Goal: Task Accomplishment & Management: Manage account settings

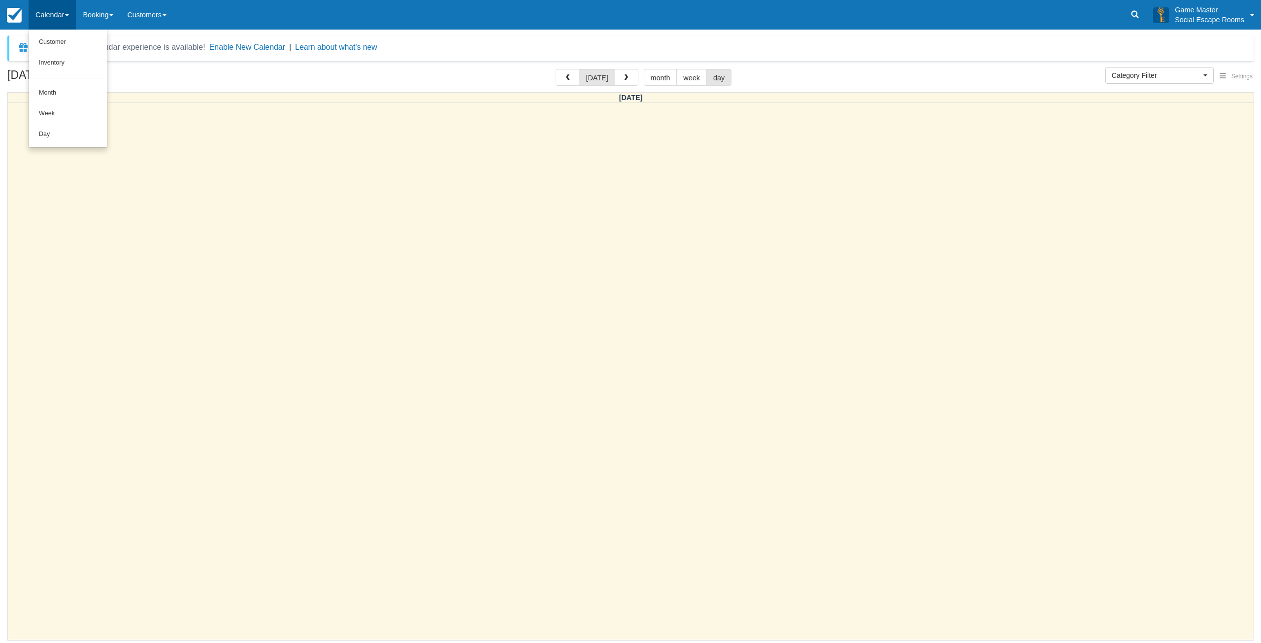
select select
click at [64, 96] on link "Month" at bounding box center [68, 93] width 78 height 21
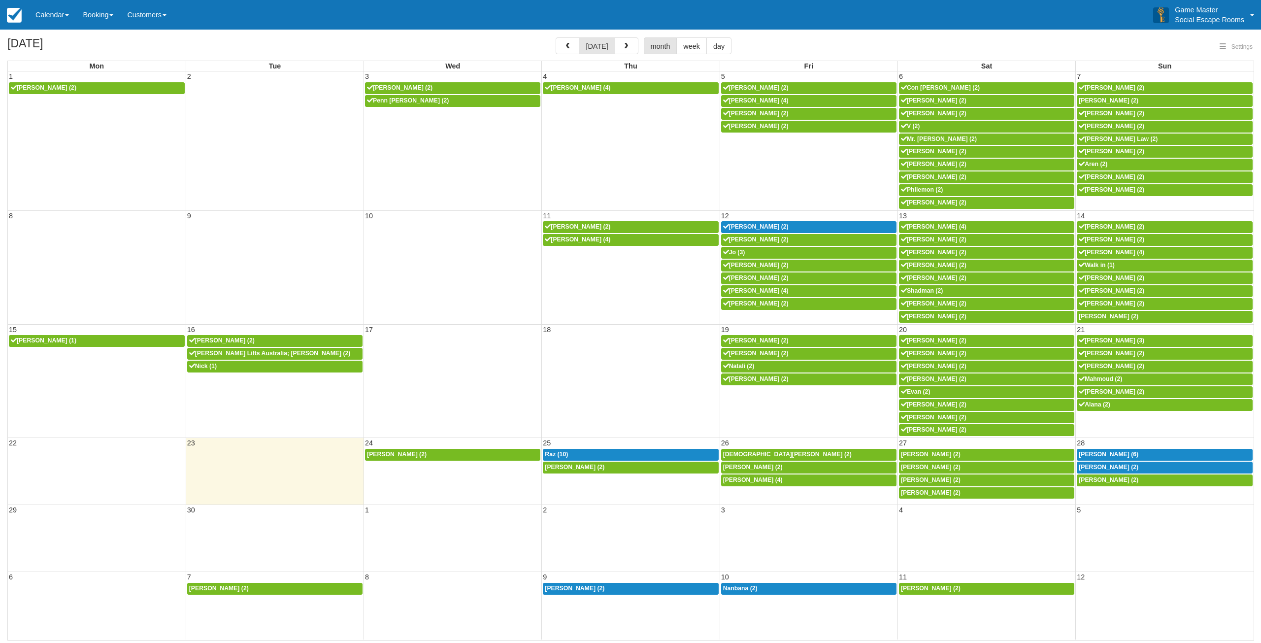
select select
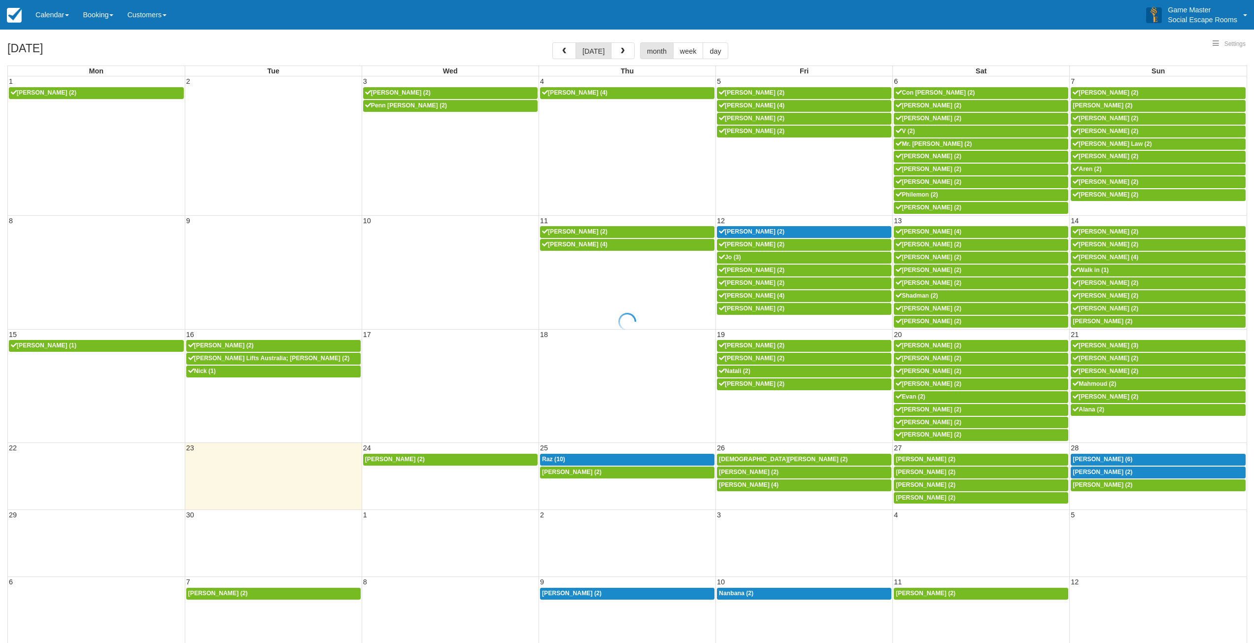
select select
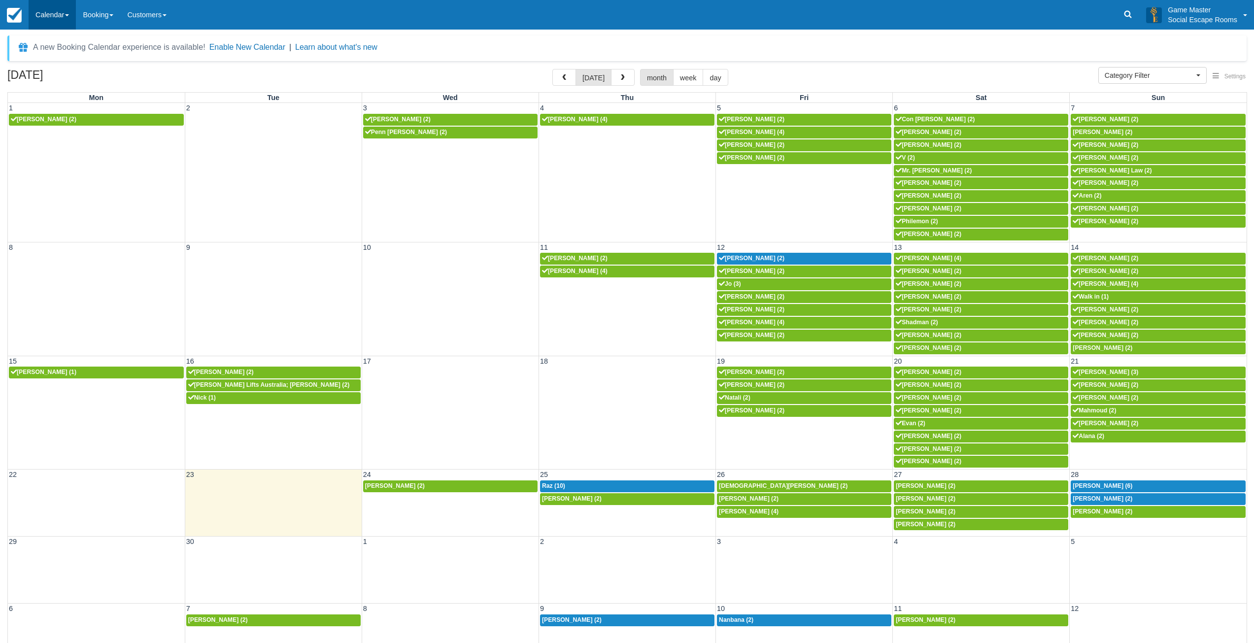
click at [47, 21] on link "Calendar" at bounding box center [52, 15] width 47 height 30
click at [42, 141] on link "Day" at bounding box center [68, 134] width 78 height 21
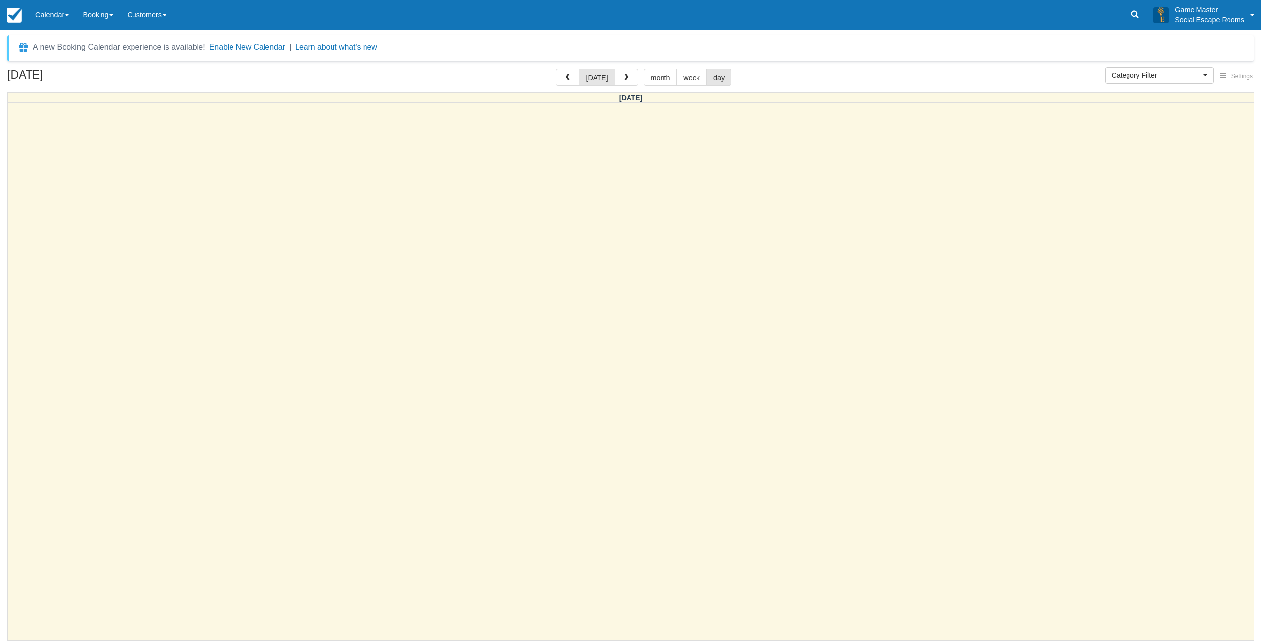
select select
click at [46, 22] on link "Calendar" at bounding box center [52, 15] width 47 height 30
click at [57, 67] on link "Inventory" at bounding box center [68, 63] width 78 height 21
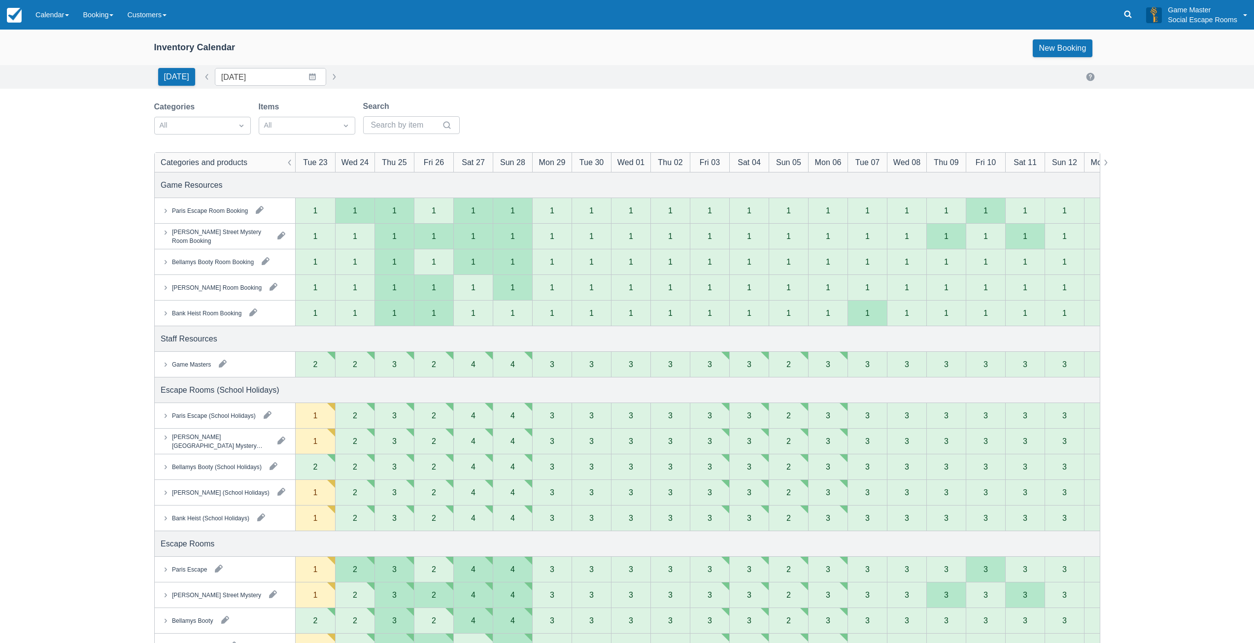
click at [221, 363] on button "button" at bounding box center [223, 364] width 16 height 16
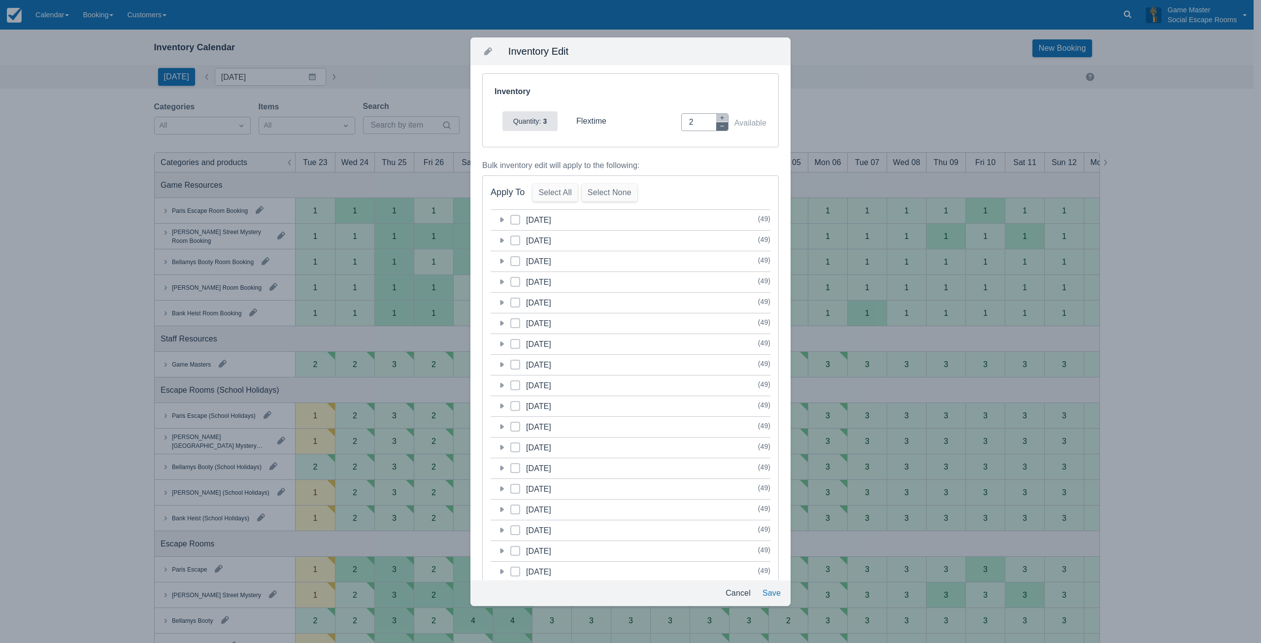
click at [719, 128] on icon "button" at bounding box center [722, 126] width 6 height 6
type input "0"
click at [504, 218] on icon at bounding box center [502, 220] width 10 height 10
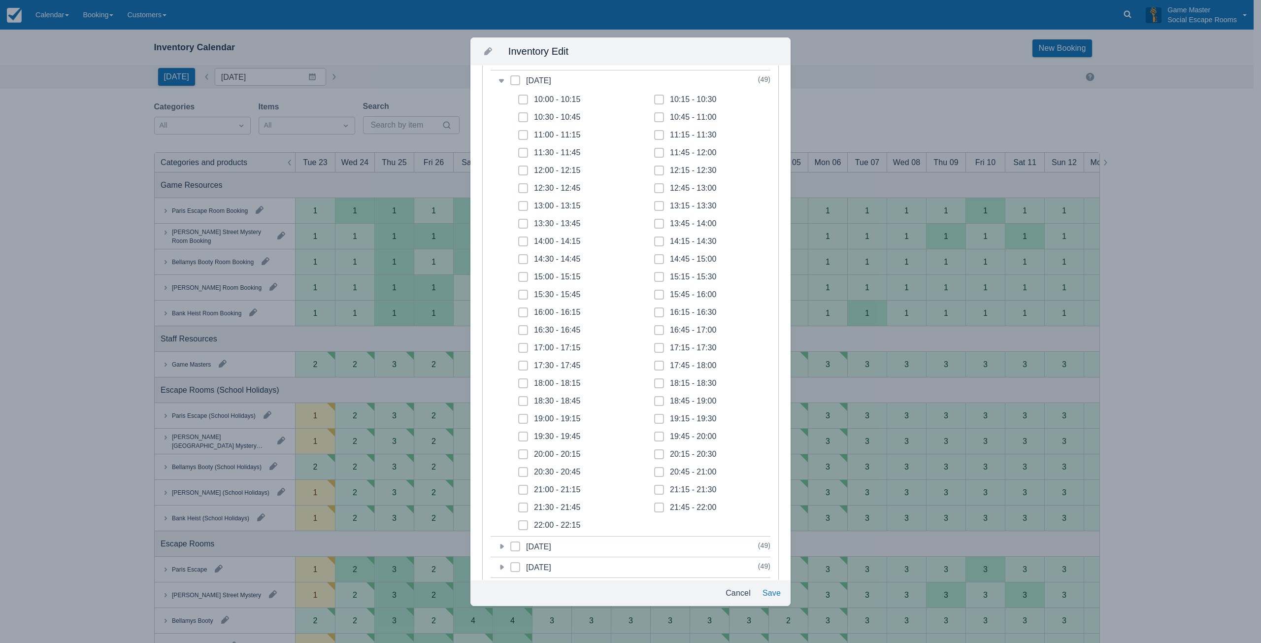
scroll to position [197, 0]
click at [527, 293] on span at bounding box center [523, 294] width 10 height 18
click at [519, 288] on input "17:00 - 17:15" at bounding box center [518, 287] width 0 height 0
checkbox input "true"
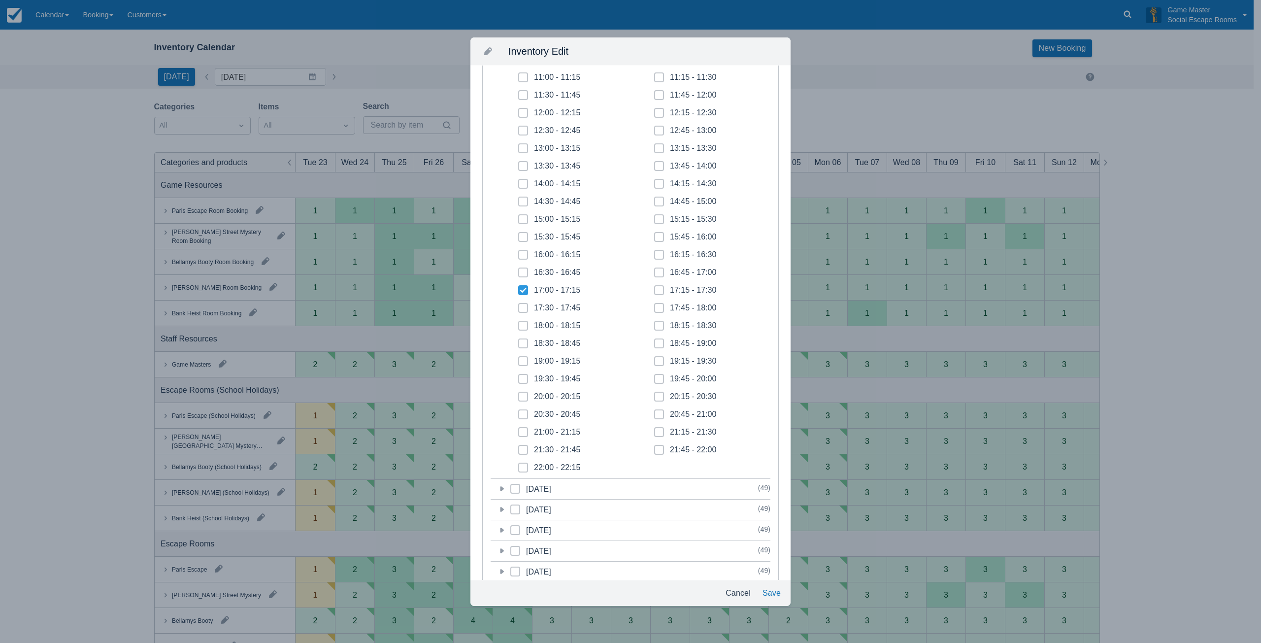
click at [523, 310] on span at bounding box center [523, 312] width 10 height 18
click at [519, 305] on input "17:30 - 17:45" at bounding box center [518, 305] width 0 height 0
checkbox input "true"
drag, startPoint x: 523, startPoint y: 327, endPoint x: 523, endPoint y: 344, distance: 17.7
click at [523, 328] on span at bounding box center [523, 330] width 10 height 18
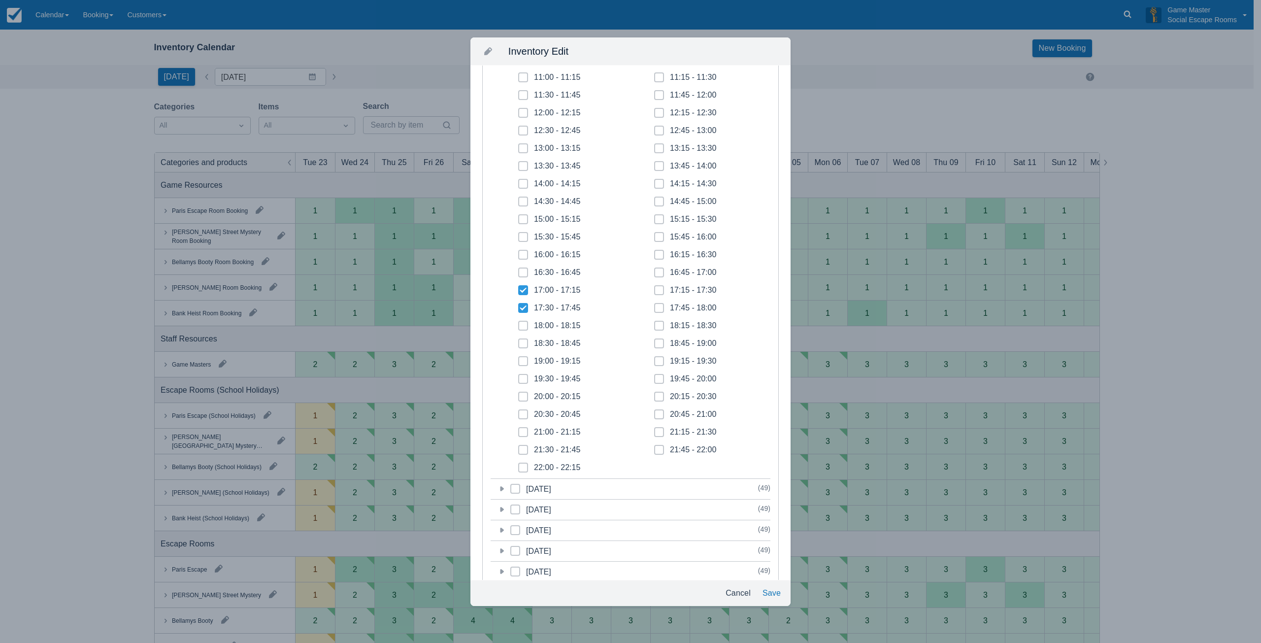
click at [519, 323] on input "18:00 - 18:15" at bounding box center [518, 323] width 0 height 0
checkbox input "true"
drag, startPoint x: 523, startPoint y: 344, endPoint x: 523, endPoint y: 355, distance: 10.8
click at [523, 345] on span at bounding box center [523, 347] width 10 height 18
click at [519, 341] on input "18:30 - 18:45" at bounding box center [518, 340] width 0 height 0
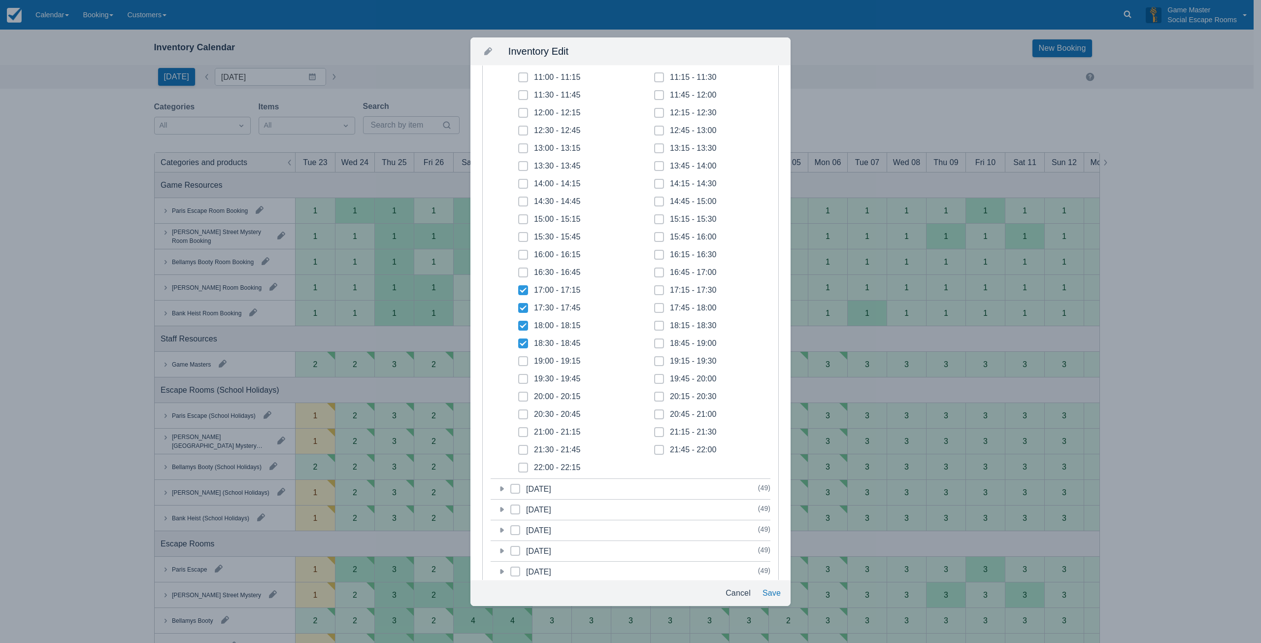
checkbox input "true"
click at [523, 359] on icon at bounding box center [523, 361] width 4 height 4
click at [519, 359] on input "19:00 - 19:15" at bounding box center [518, 358] width 0 height 0
checkbox input "true"
drag, startPoint x: 526, startPoint y: 377, endPoint x: 527, endPoint y: 391, distance: 13.3
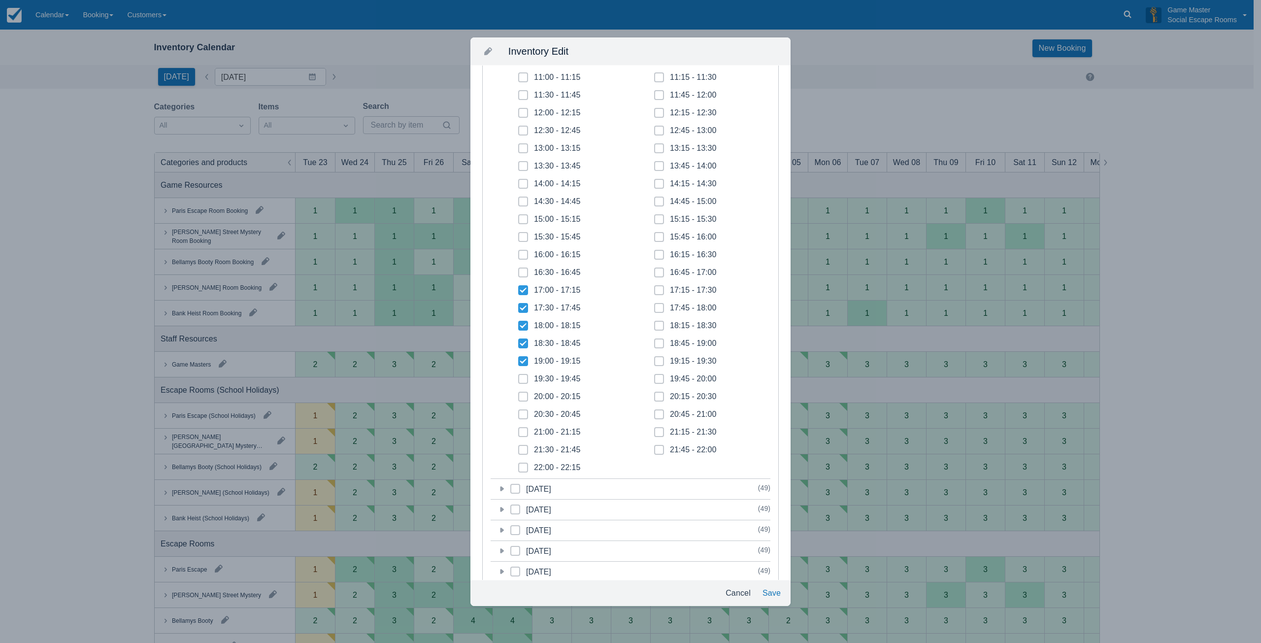
click at [526, 379] on span at bounding box center [523, 383] width 10 height 18
click at [519, 376] on input "19:30 - 19:45" at bounding box center [518, 376] width 0 height 0
checkbox input "true"
click at [527, 394] on span at bounding box center [523, 401] width 10 height 18
click at [519, 394] on input "20:00 - 20:15" at bounding box center [518, 394] width 0 height 0
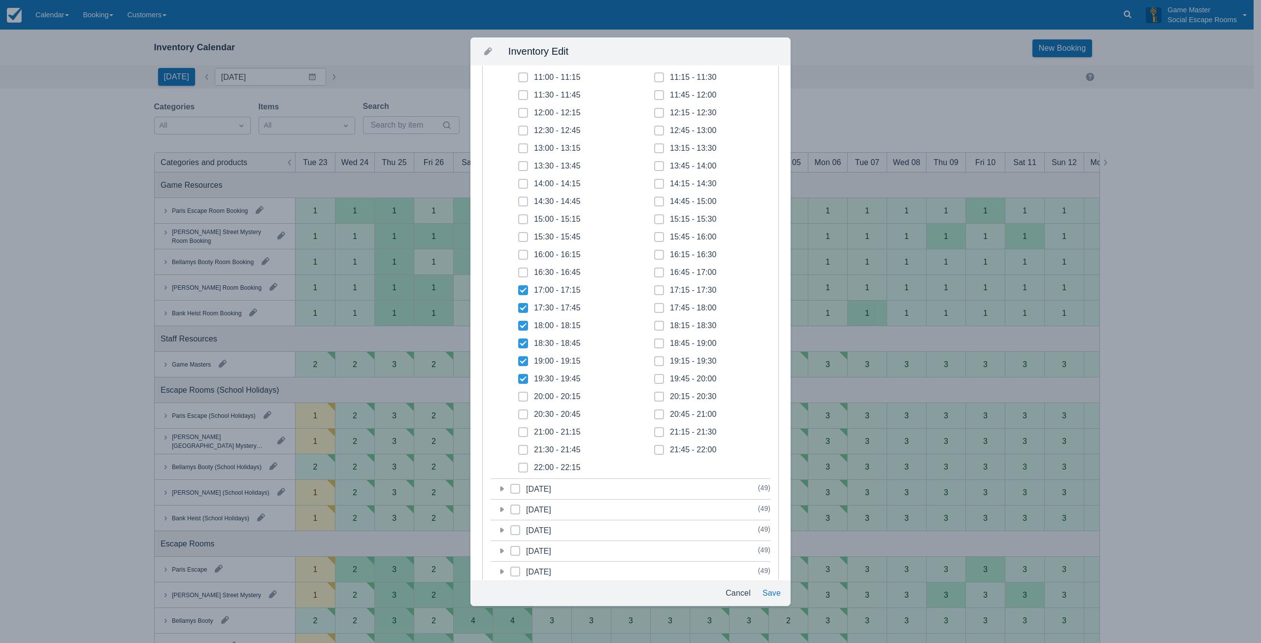
checkbox input "true"
click at [525, 415] on icon at bounding box center [523, 414] width 4 height 4
click at [519, 412] on input "20:30 - 20:45" at bounding box center [518, 411] width 0 height 0
checkbox input "true"
drag, startPoint x: 526, startPoint y: 428, endPoint x: 526, endPoint y: 443, distance: 14.8
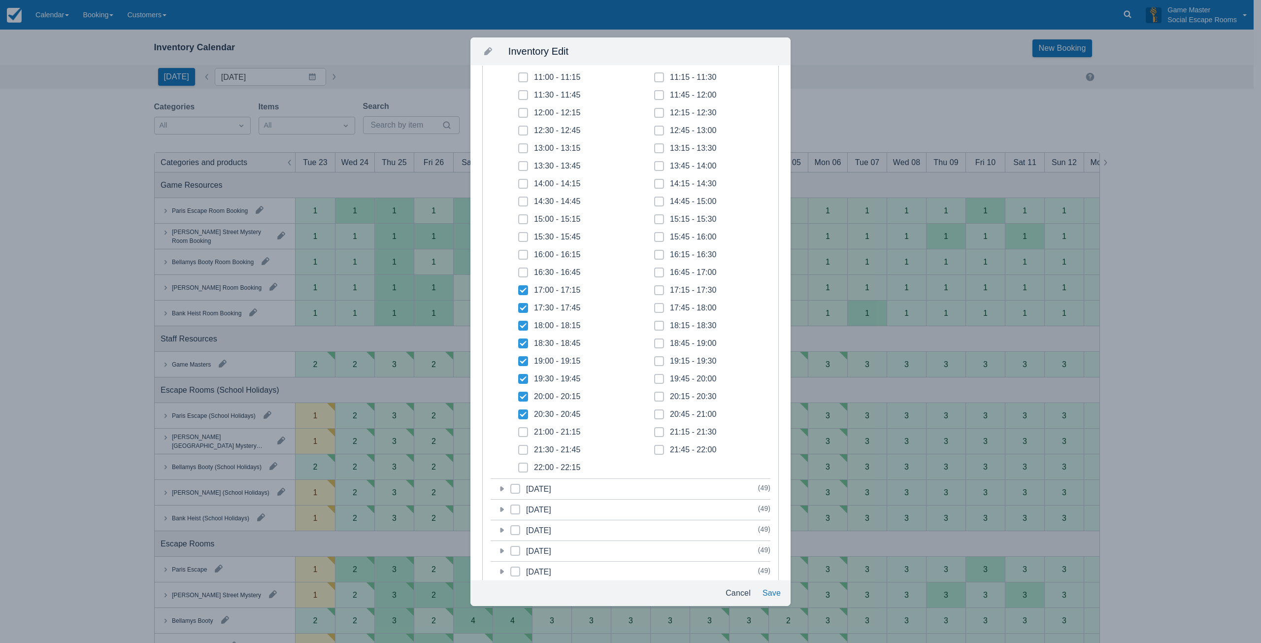
click at [526, 431] on span at bounding box center [523, 436] width 10 height 18
click at [519, 430] on input "21:00 - 21:15" at bounding box center [518, 429] width 0 height 0
checkbox input "true"
drag, startPoint x: 525, startPoint y: 447, endPoint x: 525, endPoint y: 455, distance: 7.9
click at [525, 448] on span at bounding box center [523, 454] width 10 height 18
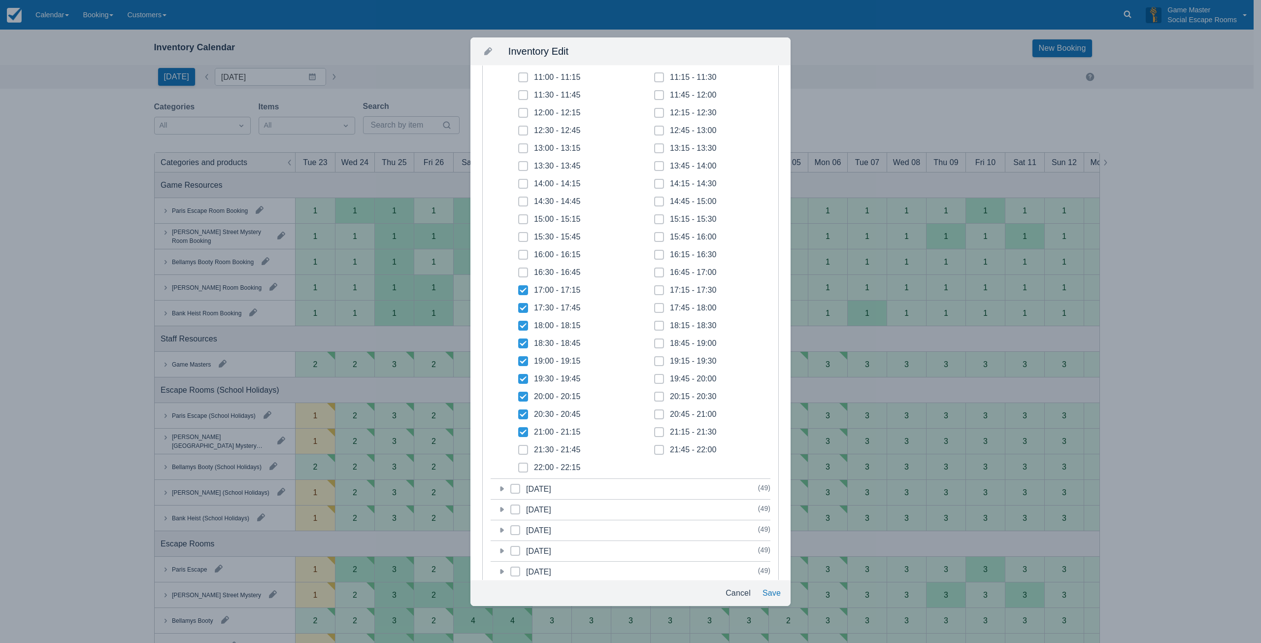
click at [519, 447] on input "21:30 - 21:45" at bounding box center [518, 447] width 0 height 0
checkbox input "true"
drag, startPoint x: 524, startPoint y: 468, endPoint x: 603, endPoint y: 457, distance: 79.6
click at [527, 467] on span at bounding box center [523, 472] width 10 height 18
click at [519, 465] on input "22:00 - 22:15" at bounding box center [518, 465] width 0 height 0
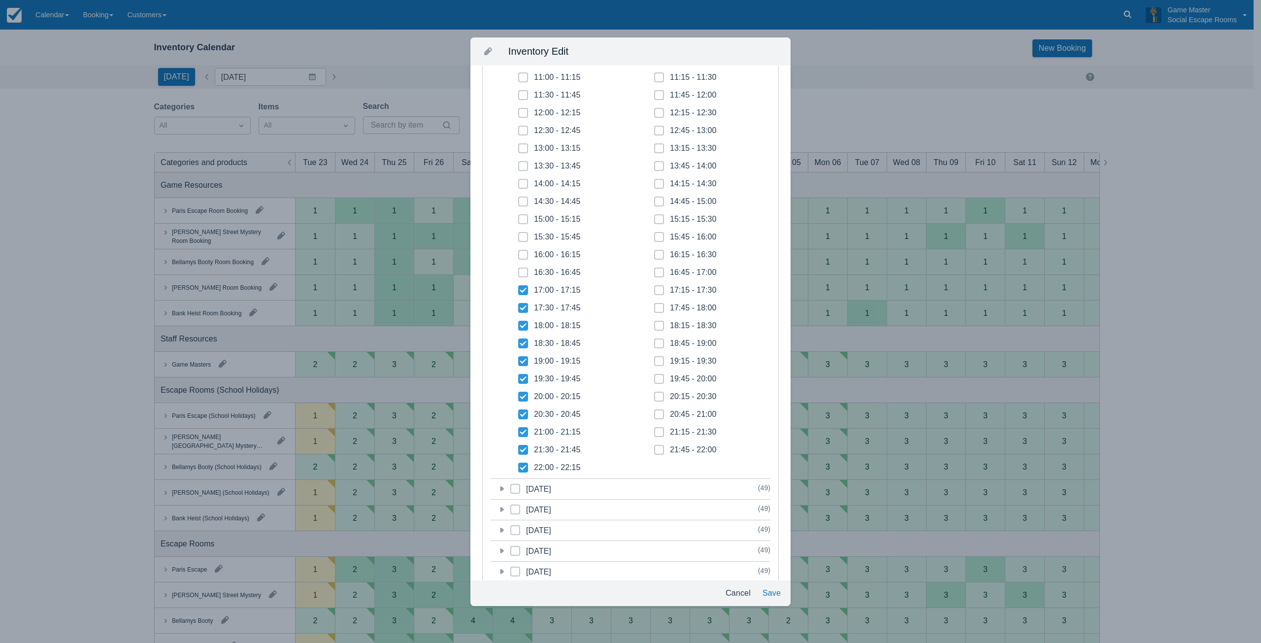
checkbox input "true"
drag, startPoint x: 654, startPoint y: 448, endPoint x: 656, endPoint y: 433, distance: 15.4
click at [655, 446] on span at bounding box center [659, 454] width 10 height 18
click at [655, 447] on input "21:45 - 22:00" at bounding box center [654, 447] width 0 height 0
checkbox input "true"
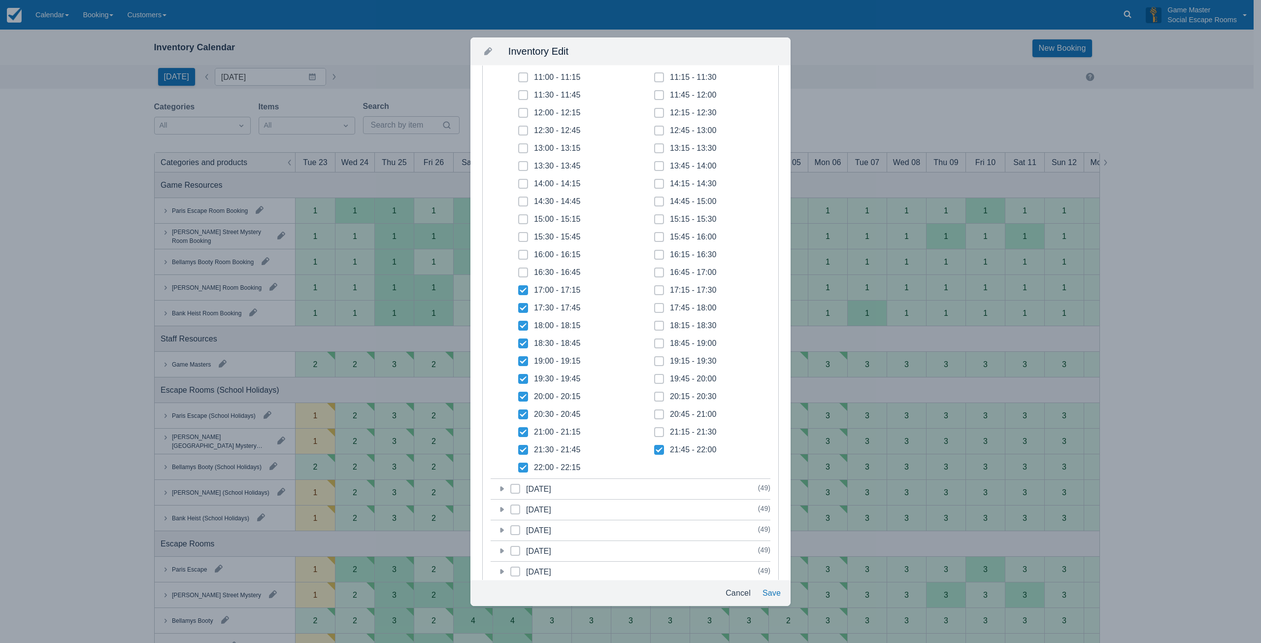
drag, startPoint x: 656, startPoint y: 431, endPoint x: 655, endPoint y: 418, distance: 13.3
click at [656, 430] on span at bounding box center [659, 436] width 10 height 18
click at [655, 430] on input "21:15 - 21:30" at bounding box center [654, 429] width 0 height 0
checkbox input "true"
drag, startPoint x: 655, startPoint y: 415, endPoint x: 655, endPoint y: 407, distance: 7.9
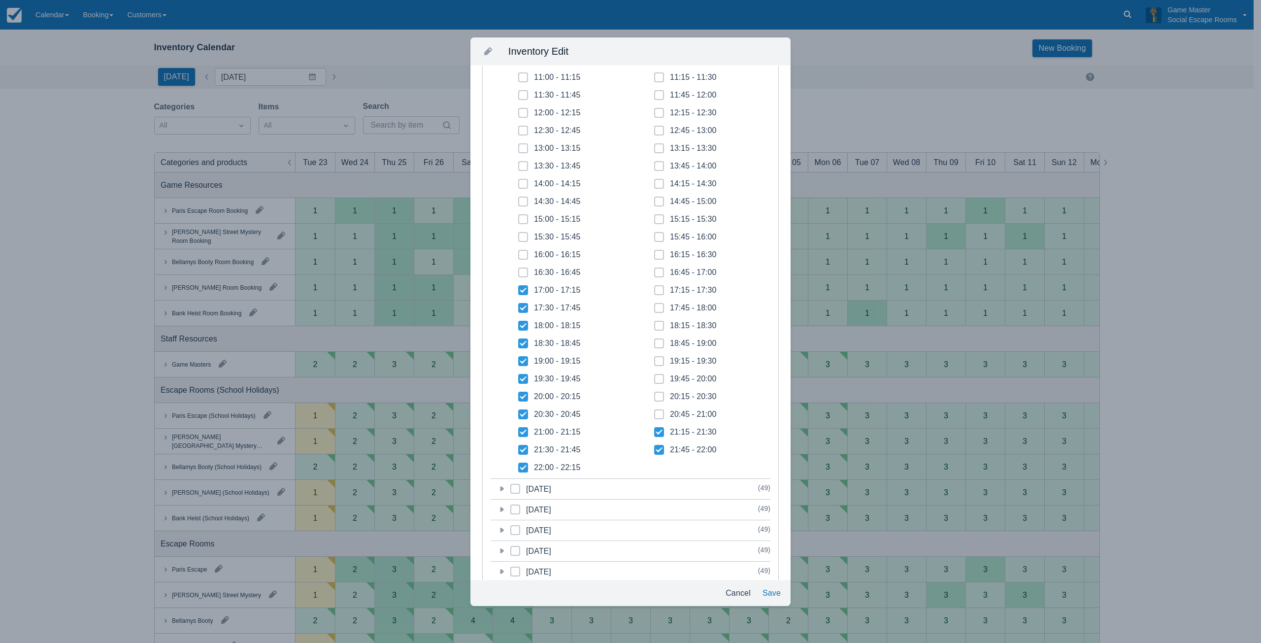
click at [657, 412] on icon at bounding box center [659, 414] width 4 height 4
click at [655, 412] on input "20:45 - 21:00" at bounding box center [654, 411] width 0 height 0
checkbox input "true"
drag, startPoint x: 655, startPoint y: 393, endPoint x: 659, endPoint y: 381, distance: 12.8
click at [657, 391] on div "10:00 - 10:15 10:15 - 10:30 10:30 - 10:45 10:45 - 11:00 11:00 - 11:15 11:15 - 1…" at bounding box center [642, 254] width 272 height 443
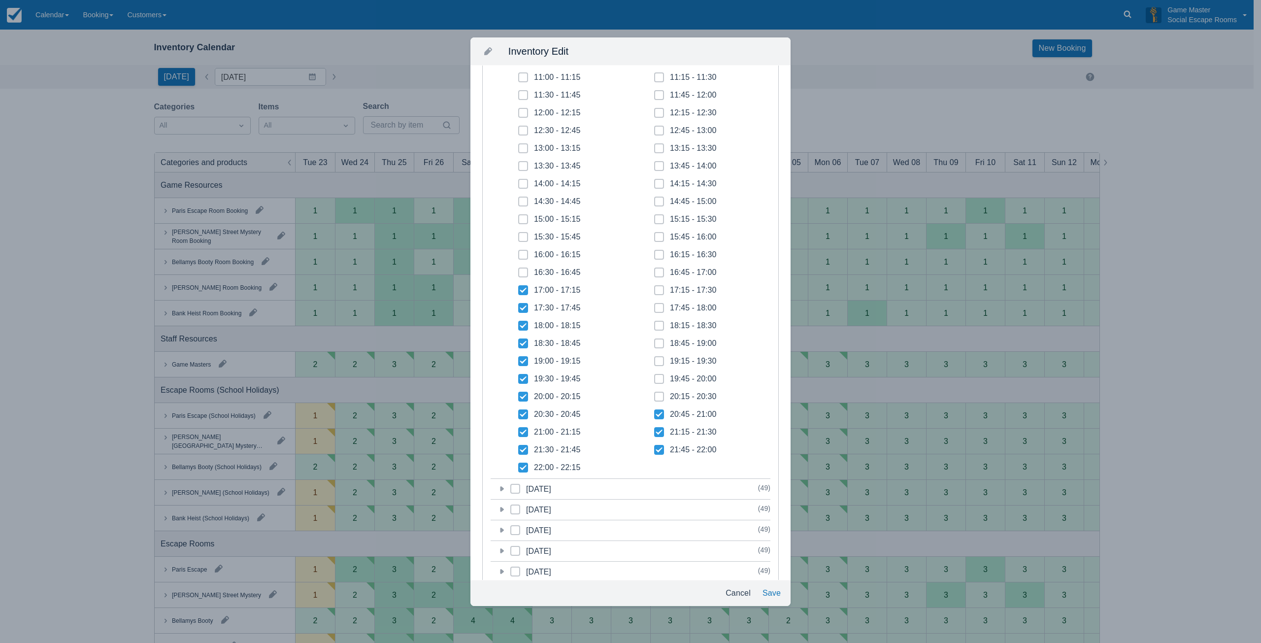
click at [659, 376] on span at bounding box center [659, 383] width 10 height 18
click at [655, 376] on input "19:45 - 20:00" at bounding box center [654, 376] width 0 height 0
checkbox input "true"
click at [657, 398] on icon at bounding box center [659, 397] width 4 height 4
click at [655, 394] on input "20:15 - 20:30" at bounding box center [654, 394] width 0 height 0
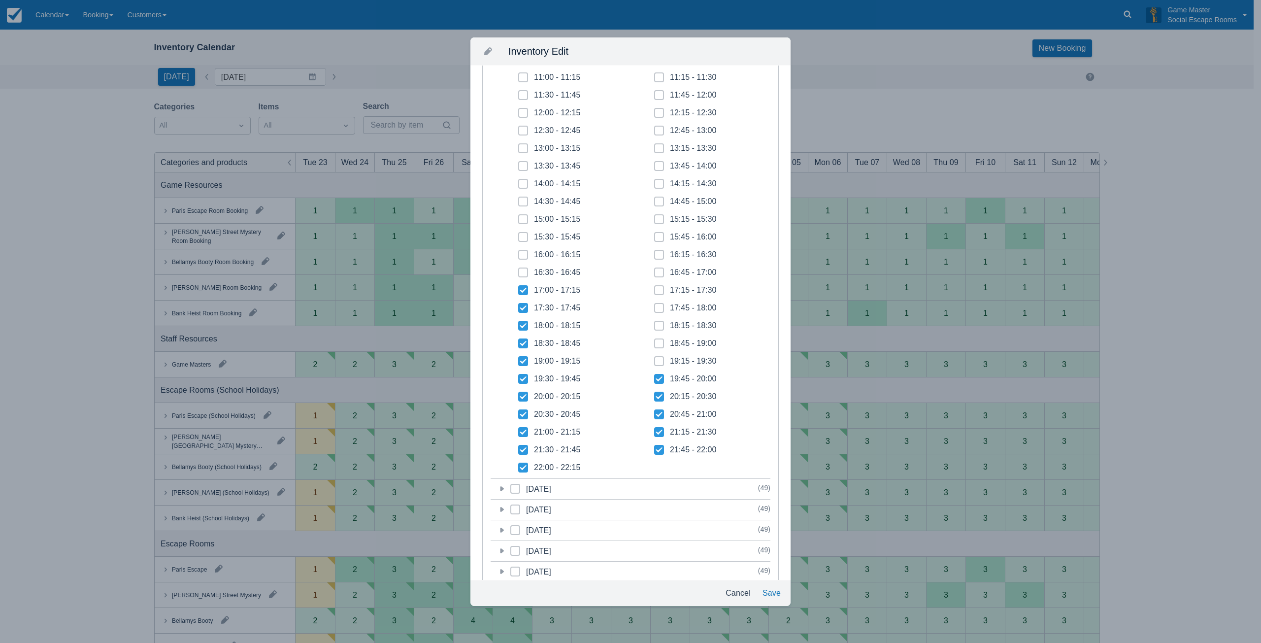
checkbox input "true"
drag, startPoint x: 655, startPoint y: 360, endPoint x: 656, endPoint y: 348, distance: 11.9
click at [655, 359] on span at bounding box center [659, 365] width 10 height 18
click at [655, 359] on input "19:15 - 19:30" at bounding box center [654, 358] width 0 height 0
checkbox input "true"
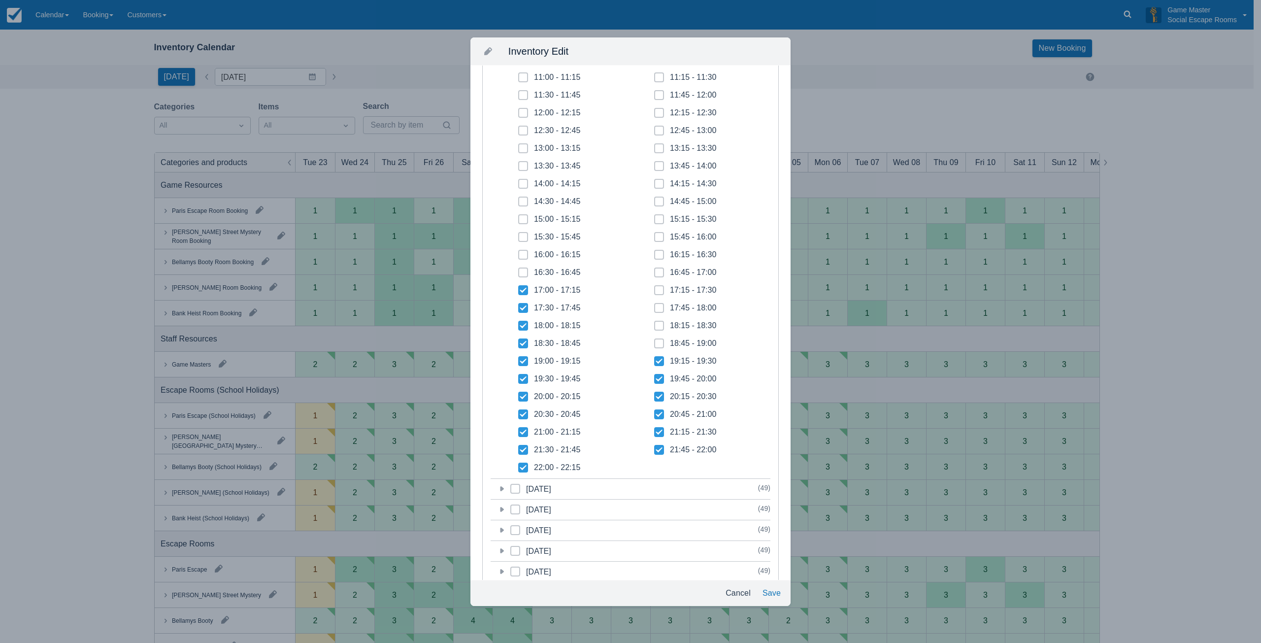
drag, startPoint x: 656, startPoint y: 343, endPoint x: 654, endPoint y: 332, distance: 11.0
click at [657, 341] on icon at bounding box center [659, 343] width 4 height 4
click at [655, 341] on input "18:45 - 19:00" at bounding box center [654, 340] width 0 height 0
checkbox input "true"
click at [657, 327] on icon at bounding box center [659, 326] width 4 height 4
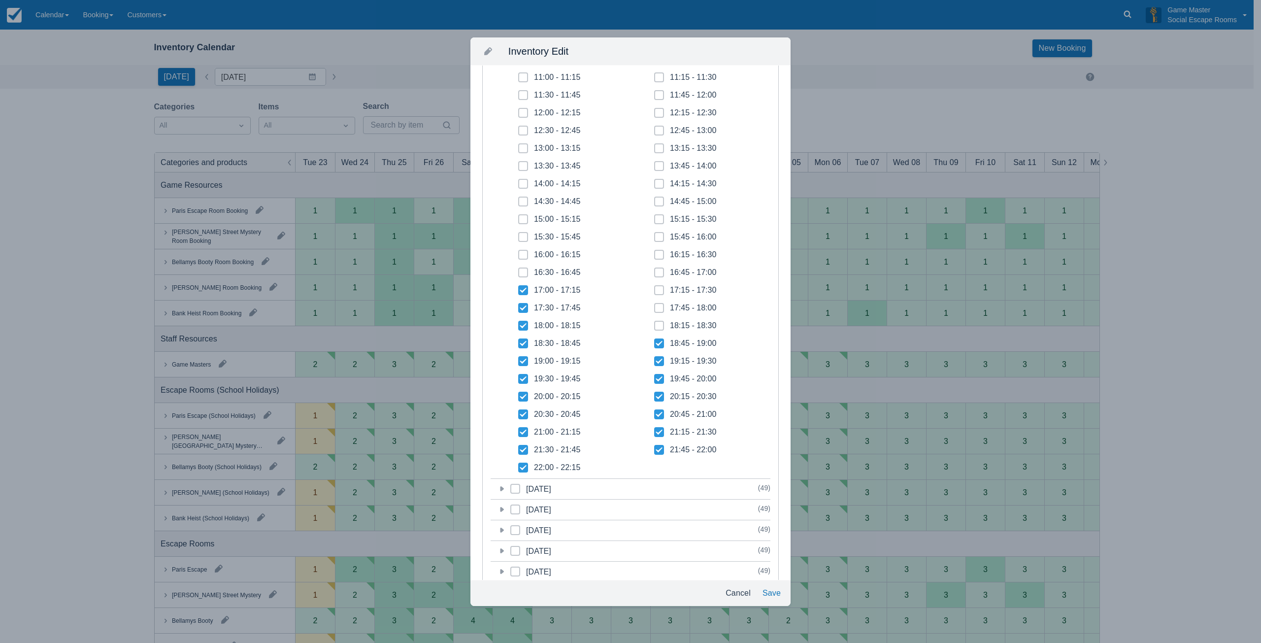
click at [654, 323] on input "18:15 - 18:30" at bounding box center [654, 323] width 0 height 0
checkbox input "true"
click at [657, 309] on icon at bounding box center [659, 308] width 4 height 4
click at [655, 305] on input "17:45 - 18:00" at bounding box center [654, 305] width 0 height 0
checkbox input "true"
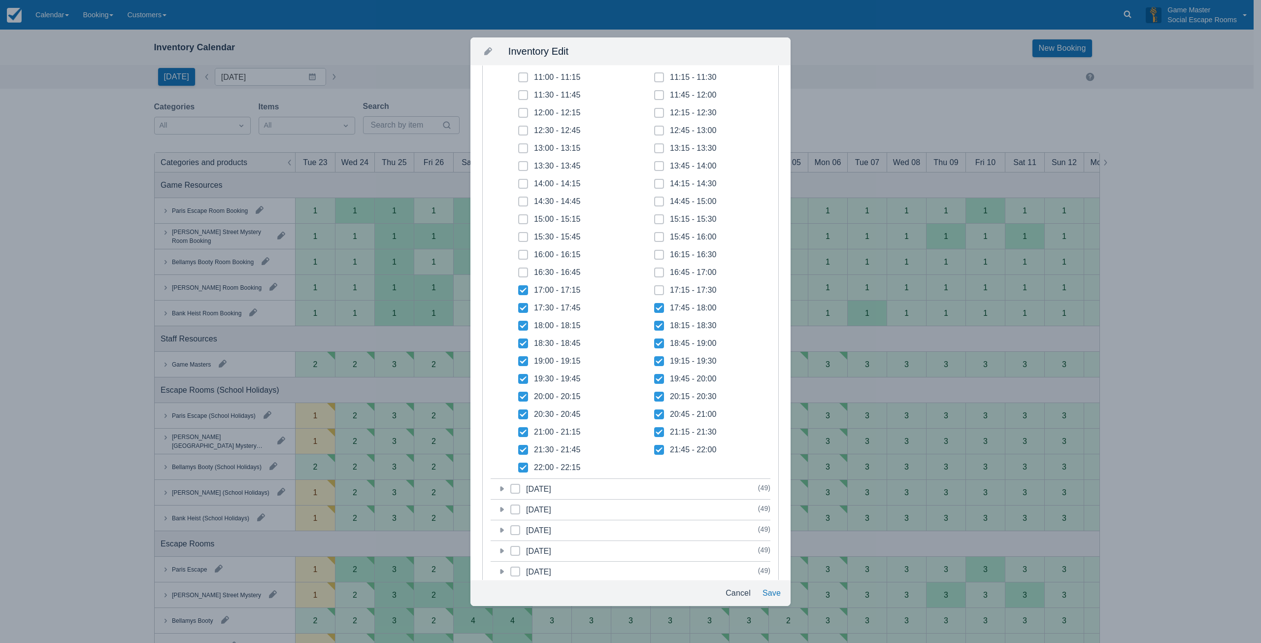
click at [657, 288] on icon at bounding box center [659, 290] width 4 height 4
click at [655, 288] on input "17:15 - 17:30" at bounding box center [654, 287] width 0 height 0
checkbox input "true"
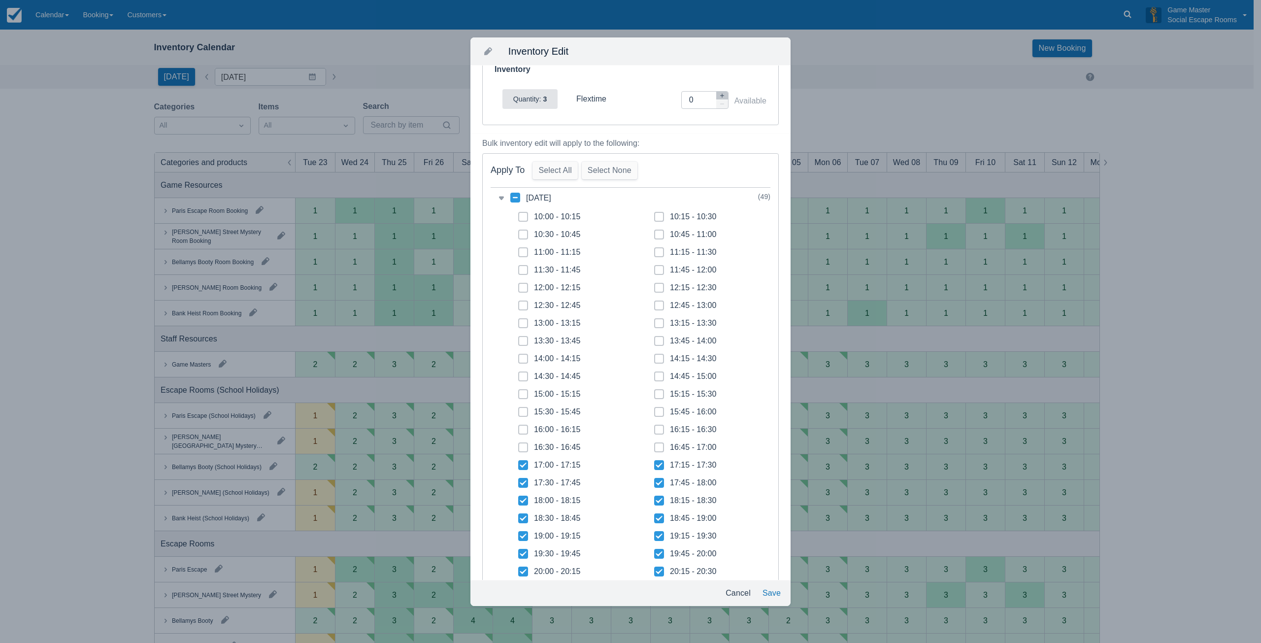
scroll to position [0, 0]
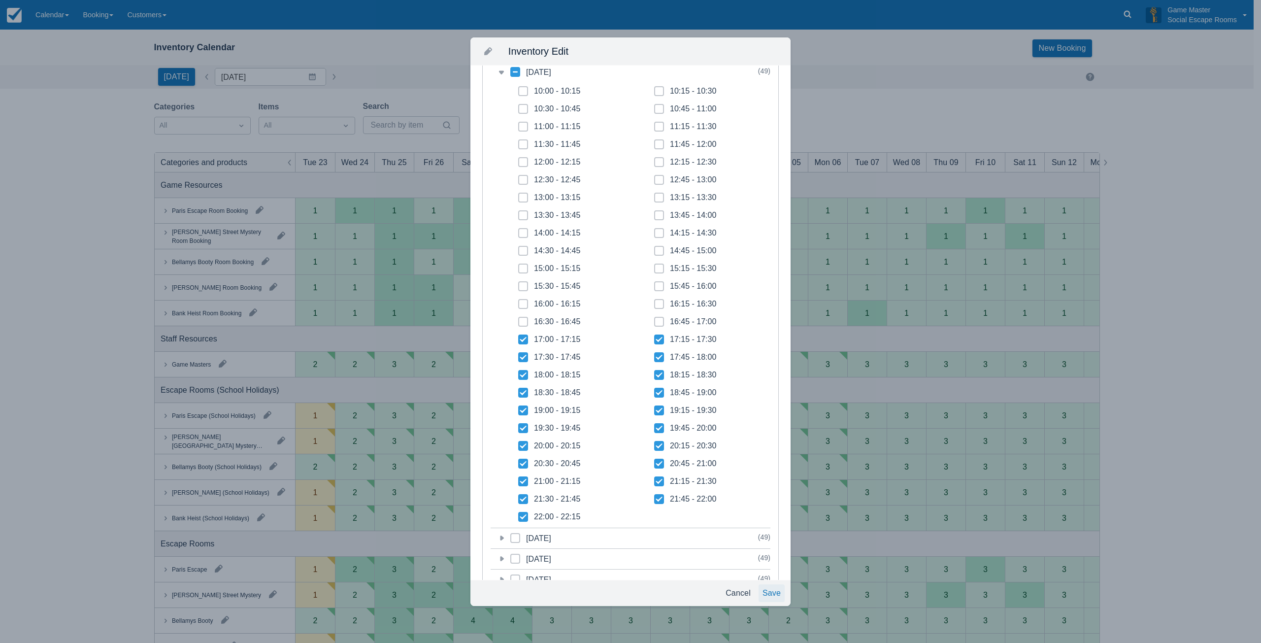
click at [774, 590] on button "Save" at bounding box center [772, 593] width 26 height 18
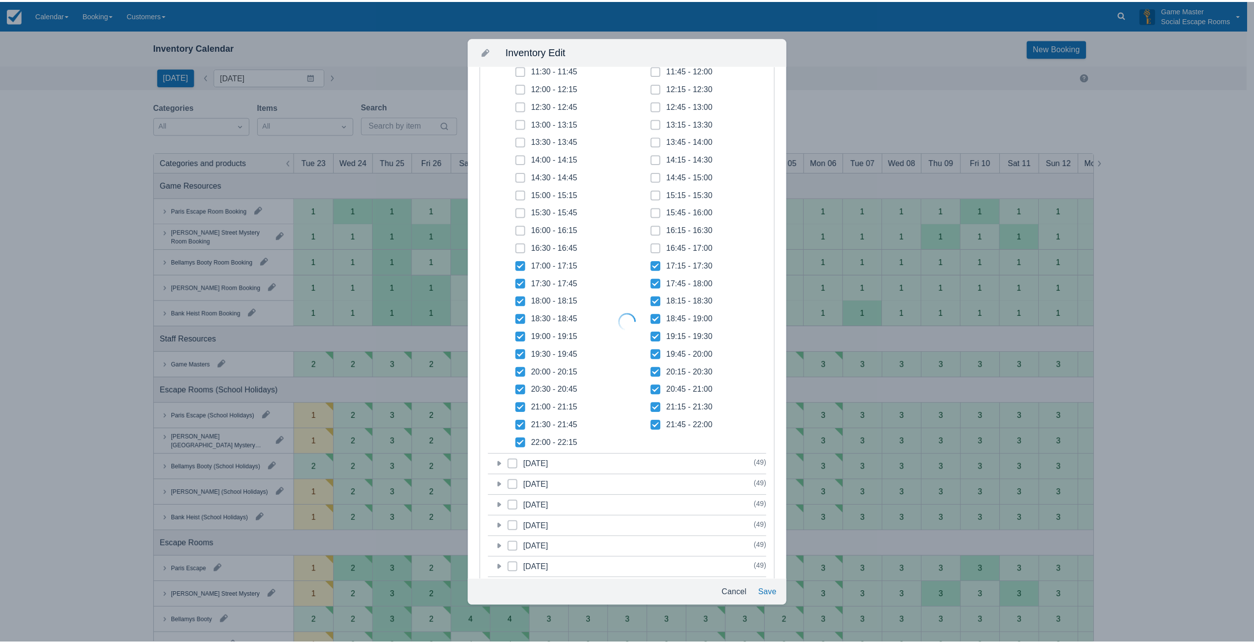
scroll to position [74, 0]
